Goal: Information Seeking & Learning: Learn about a topic

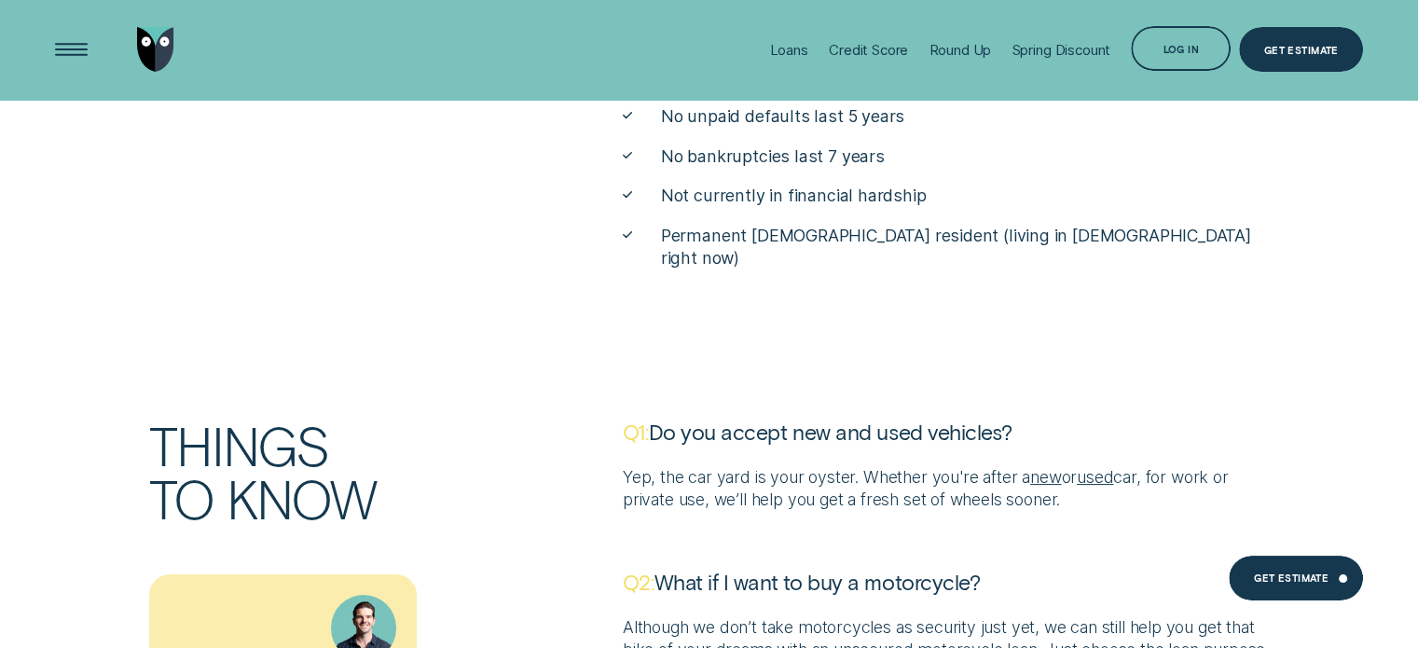
scroll to position [6883, 0]
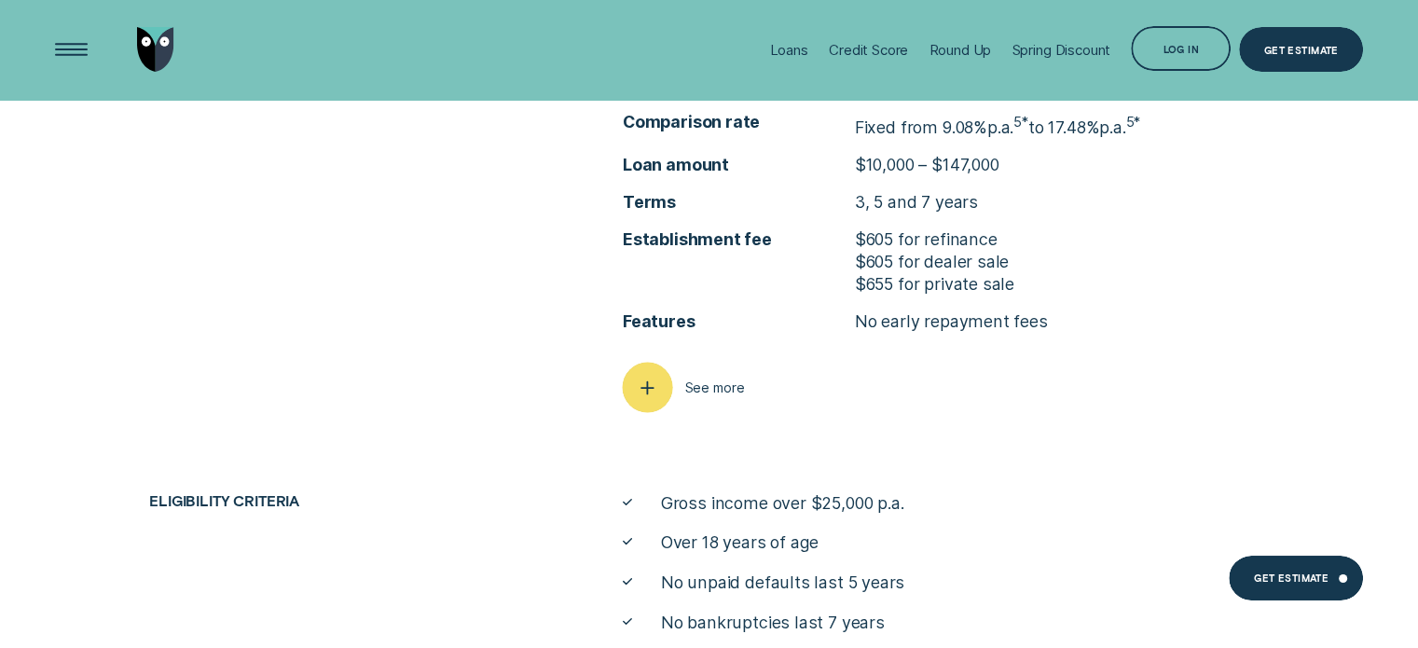
click at [659, 392] on icon "button" at bounding box center [647, 387] width 25 height 29
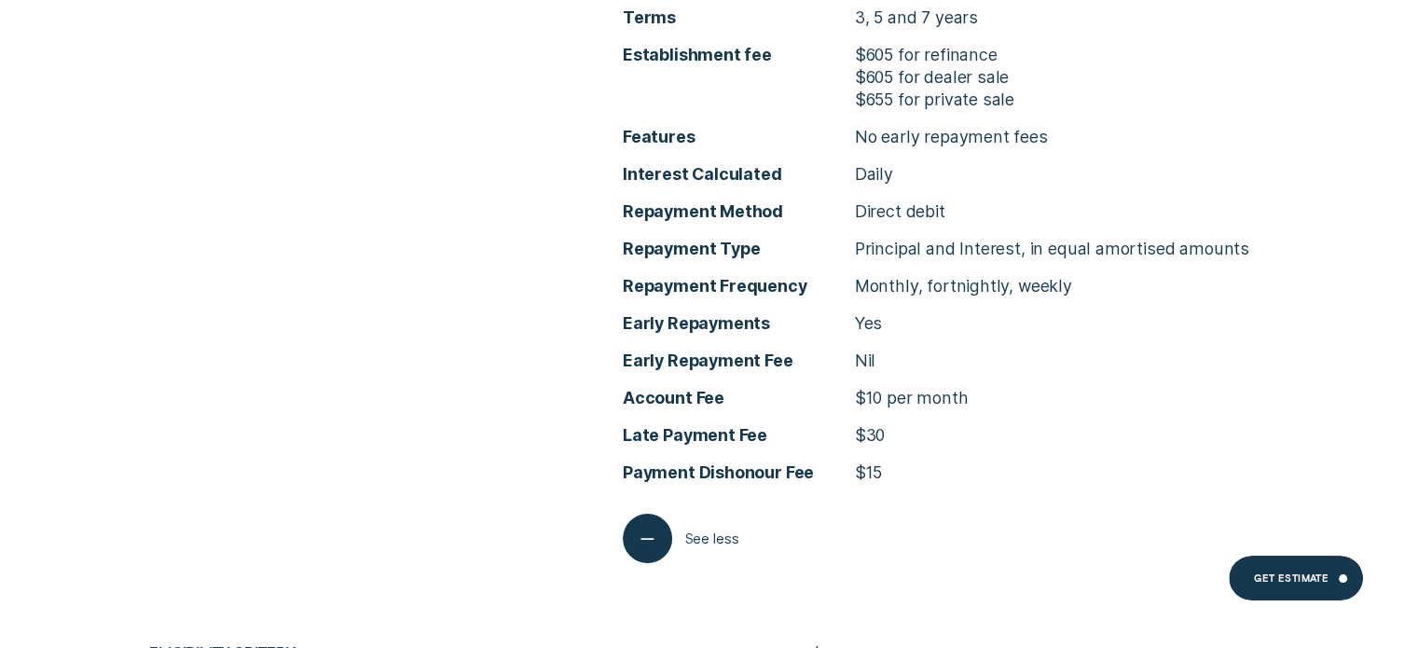
scroll to position [7070, 0]
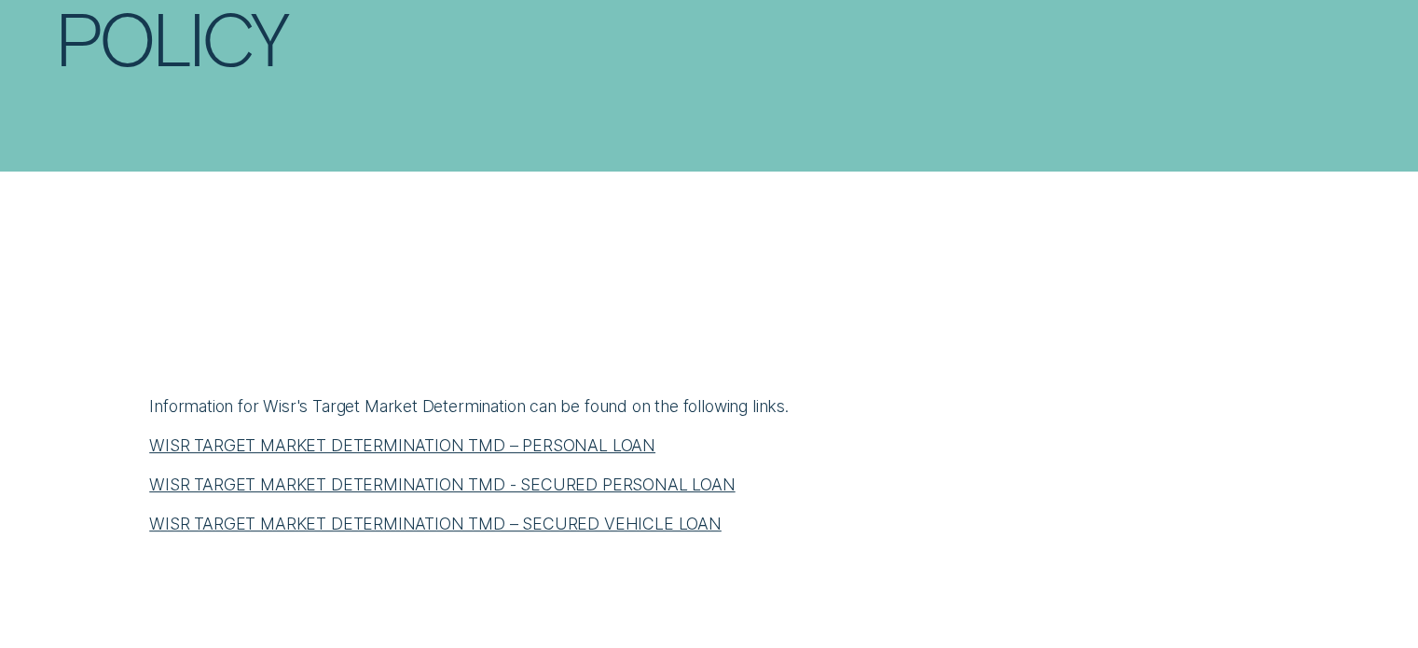
scroll to position [746, 0]
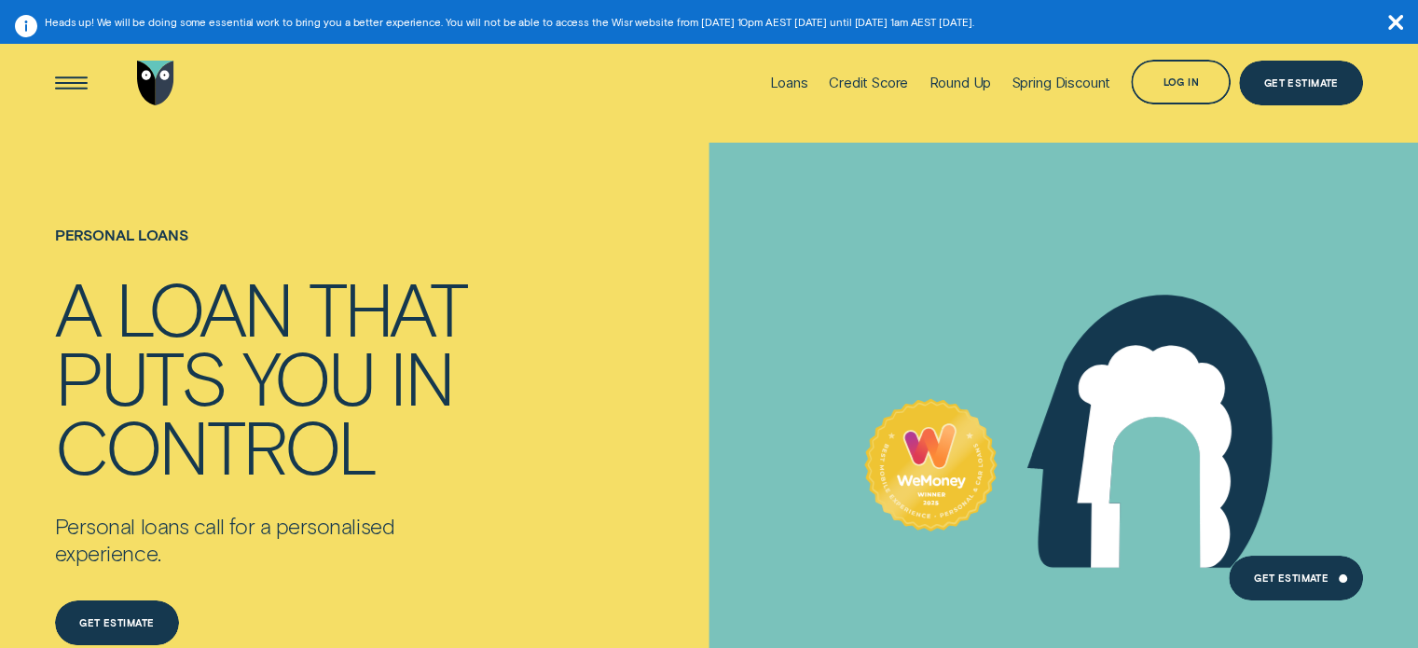
click at [1401, 20] on icon "button" at bounding box center [1396, 22] width 15 height 15
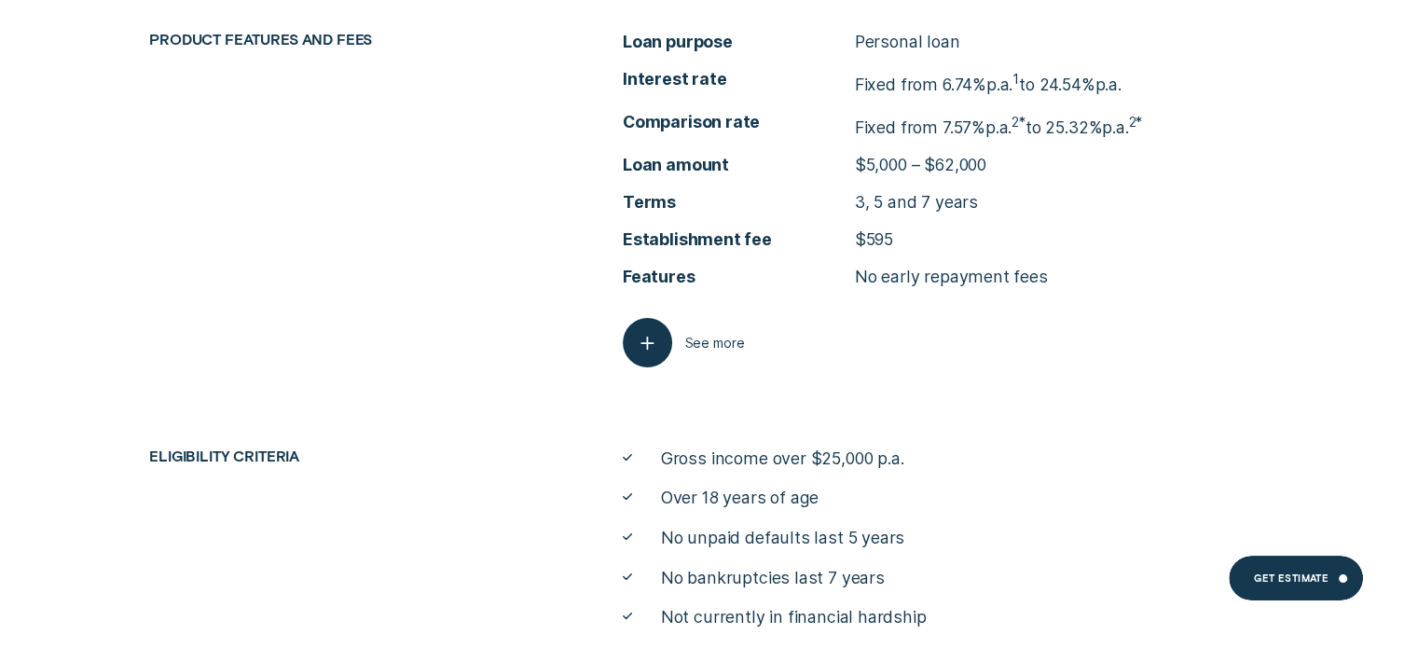
scroll to position [7335, 0]
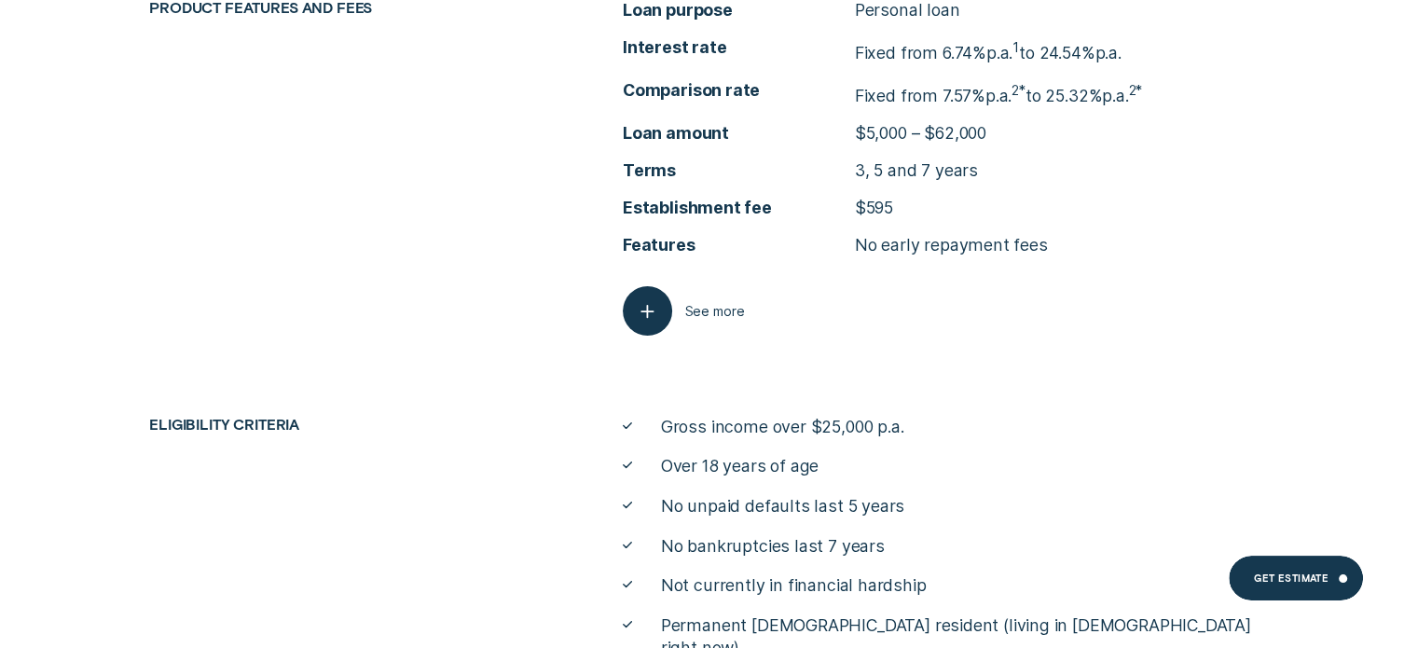
click at [649, 339] on div "Product features and fees Loan purpose Personal loan Interest rate Fixed from 6…" at bounding box center [709, 329] width 1418 height 660
click at [642, 321] on icon "button" at bounding box center [647, 311] width 25 height 29
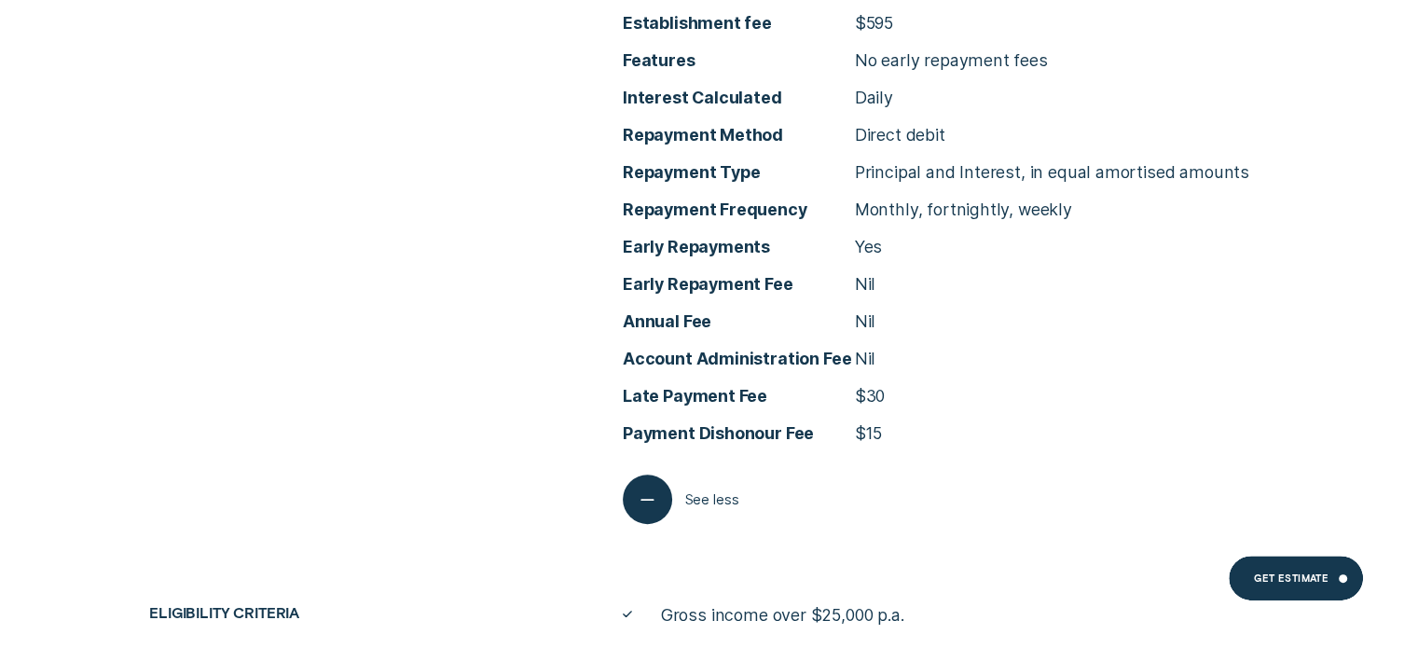
scroll to position [7521, 0]
